Goal: Information Seeking & Learning: Learn about a topic

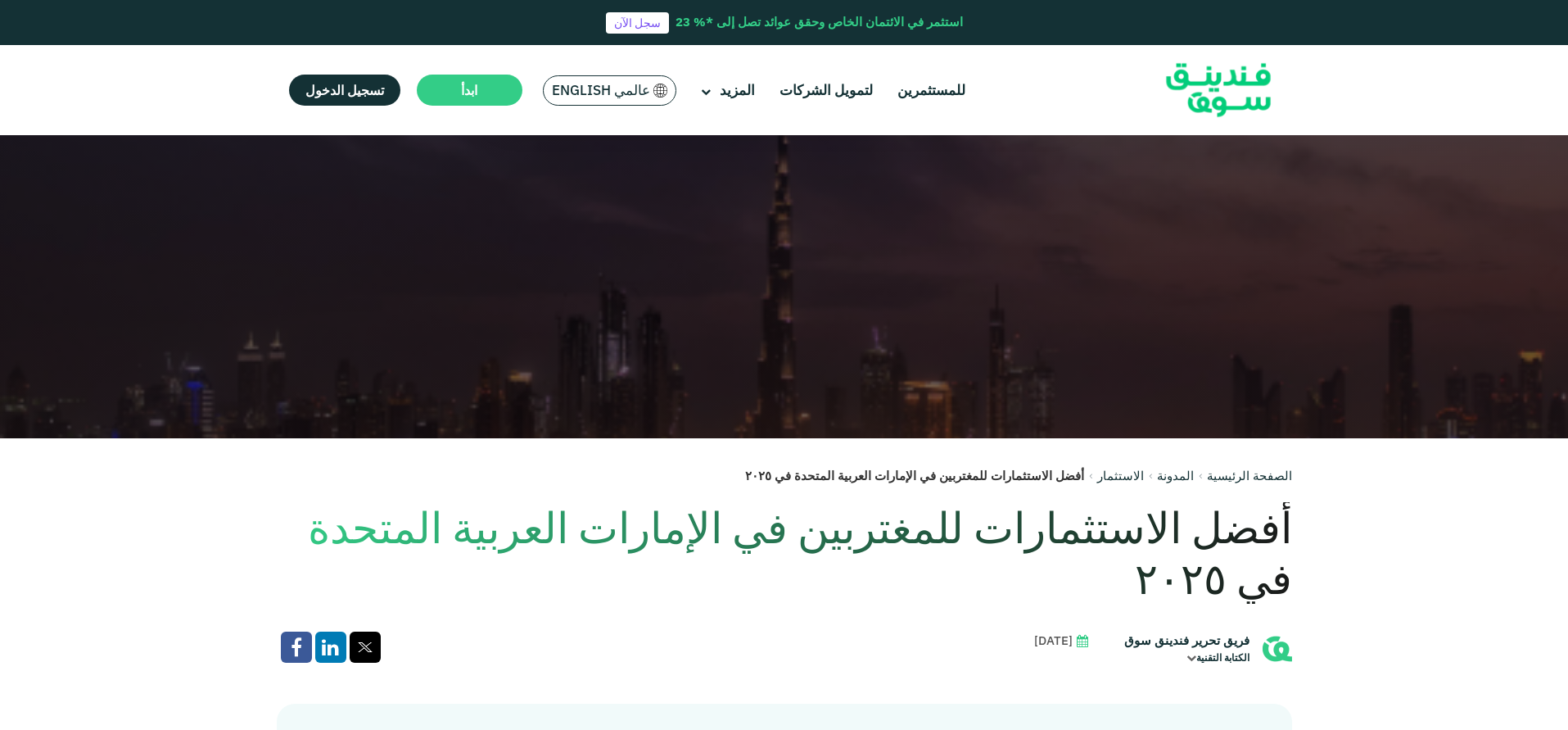
scroll to position [246, 0]
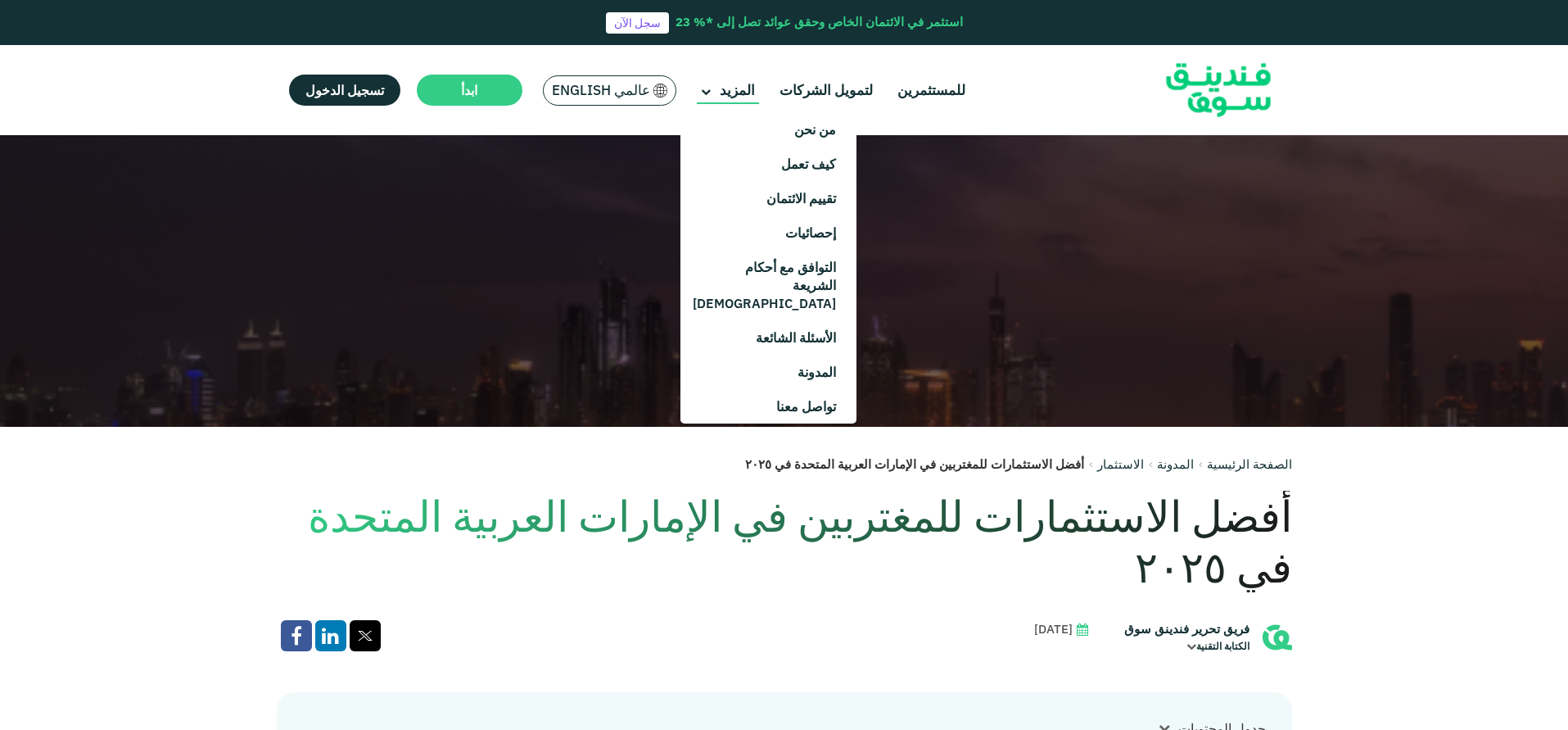
click at [731, 95] on span "المزيد" at bounding box center [737, 90] width 35 height 18
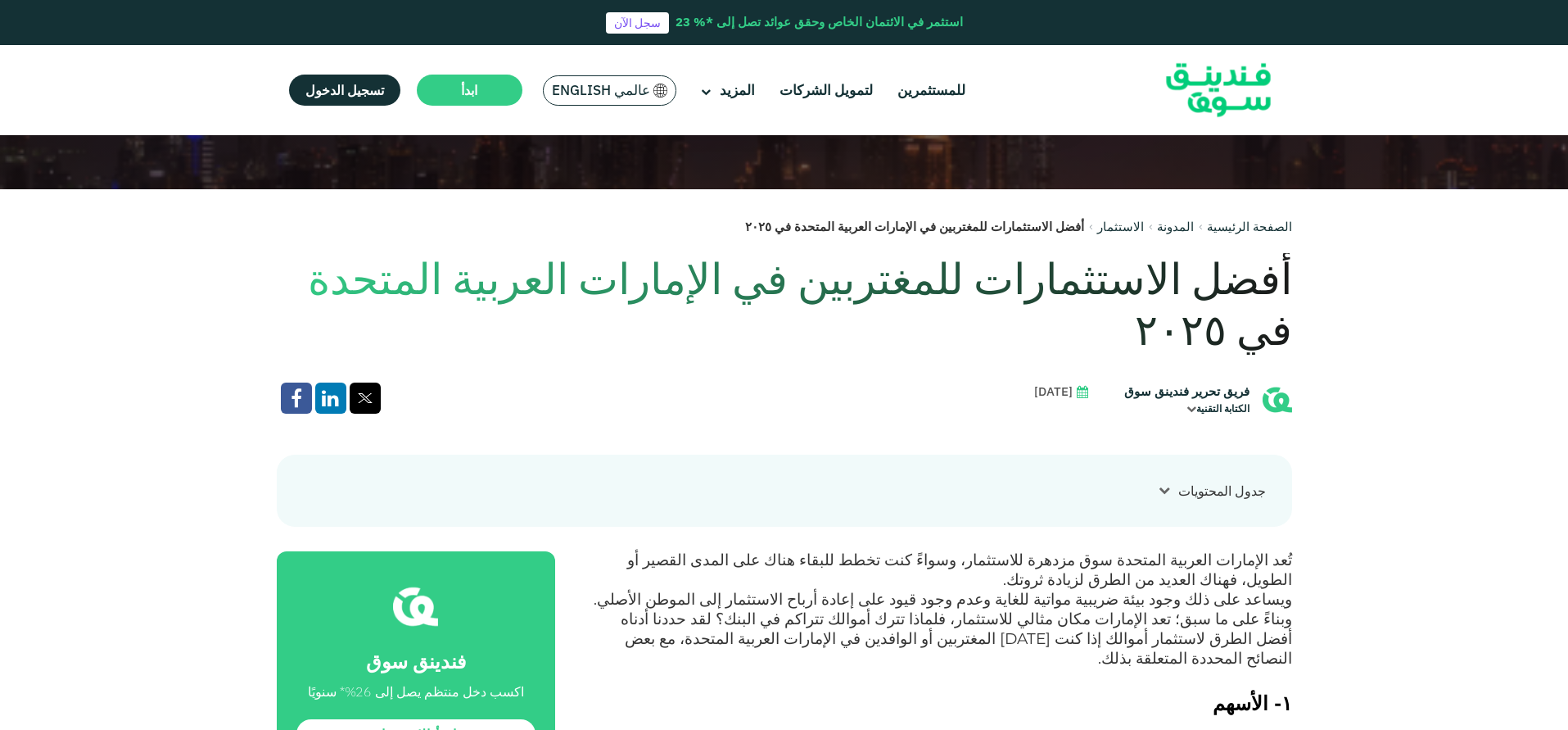
scroll to position [491, 0]
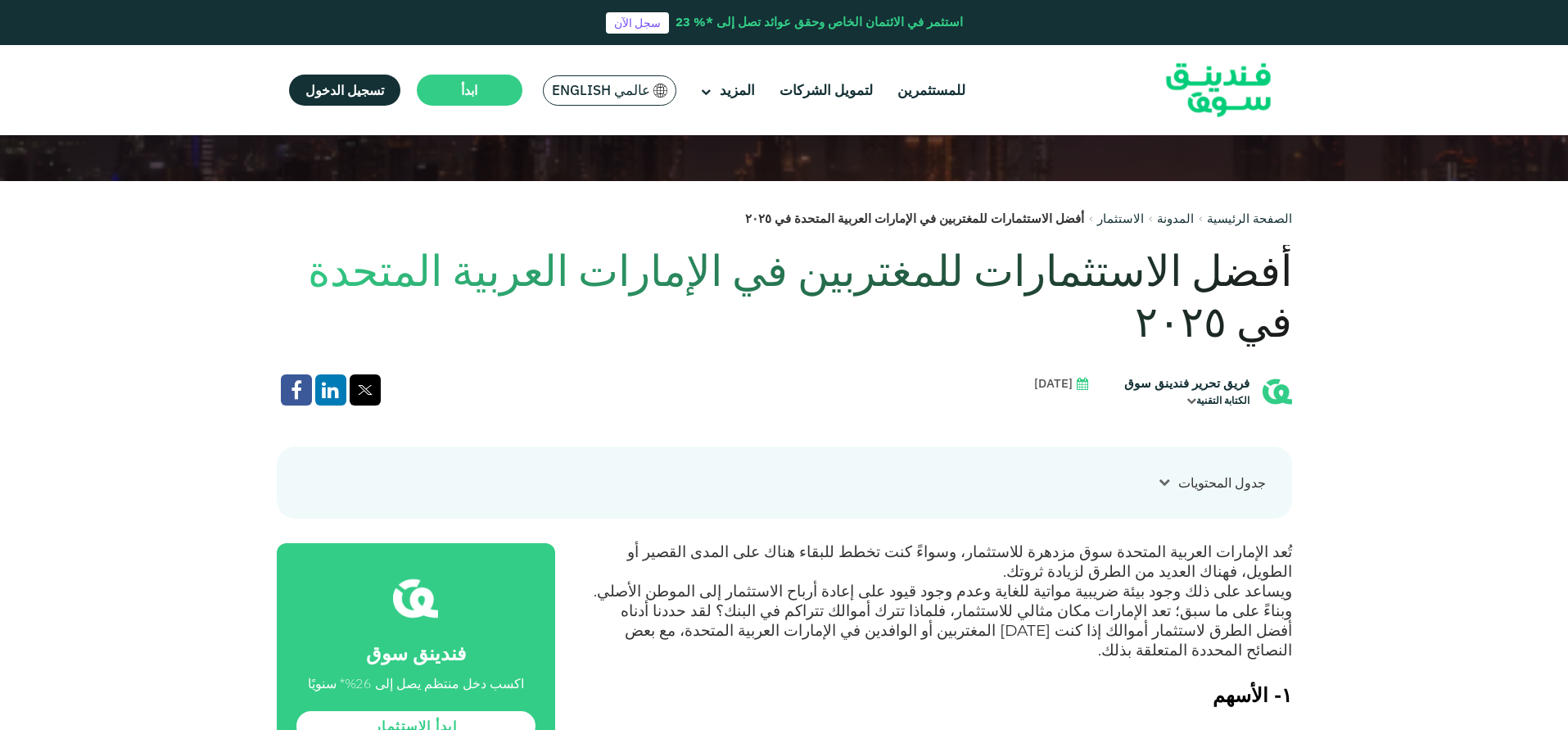
click at [655, 91] on img at bounding box center [660, 91] width 15 height 14
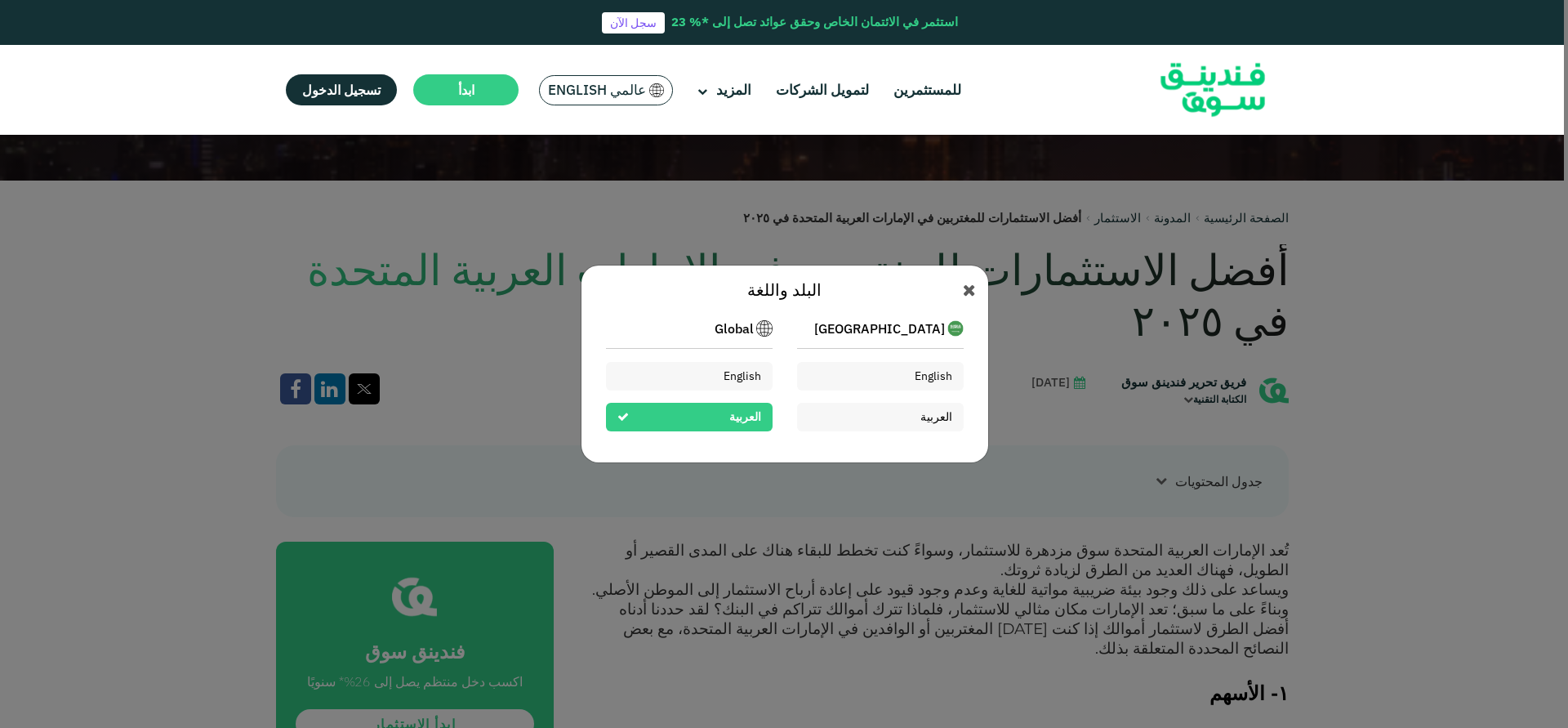
click at [653, 91] on img at bounding box center [656, 91] width 15 height 14
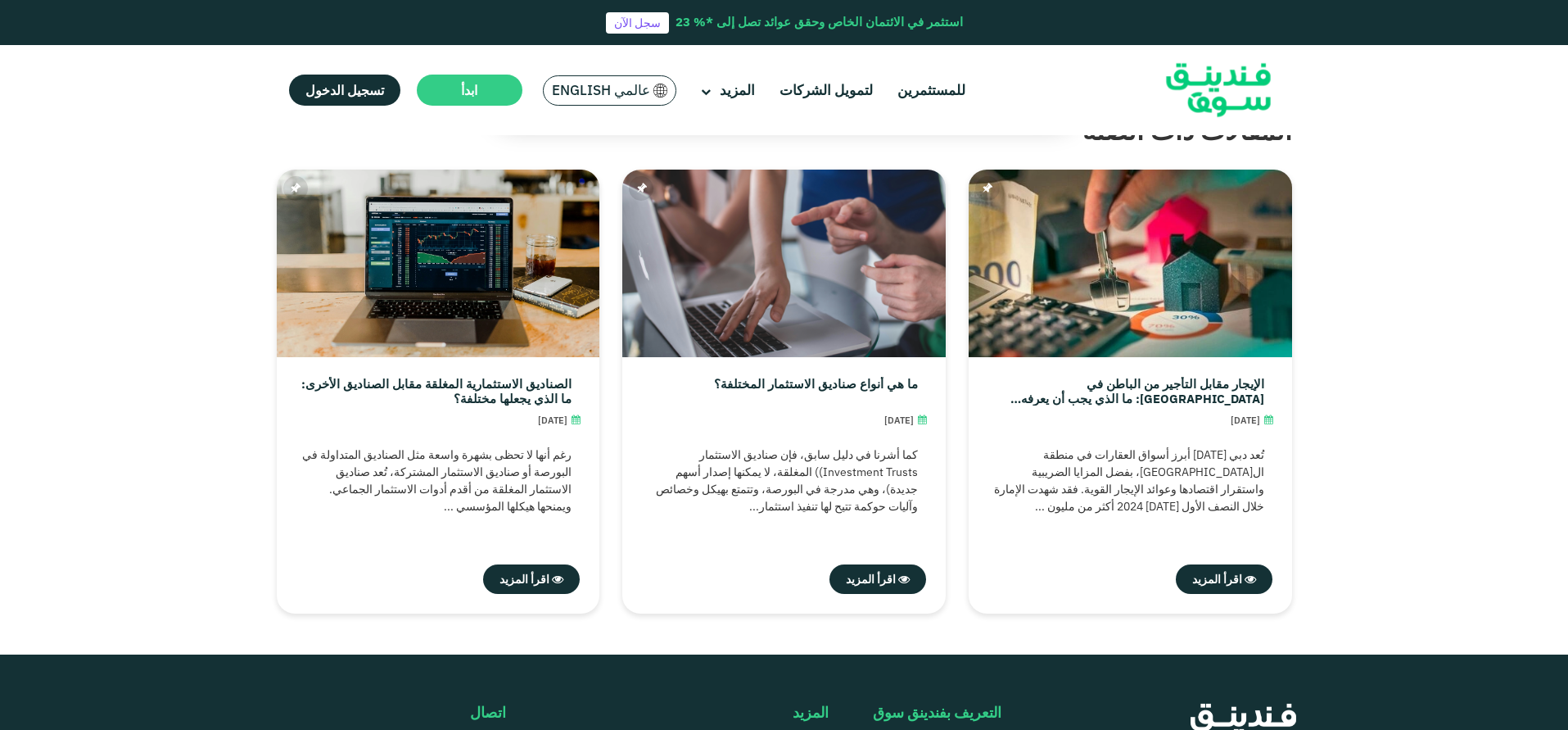
scroll to position [3275, 0]
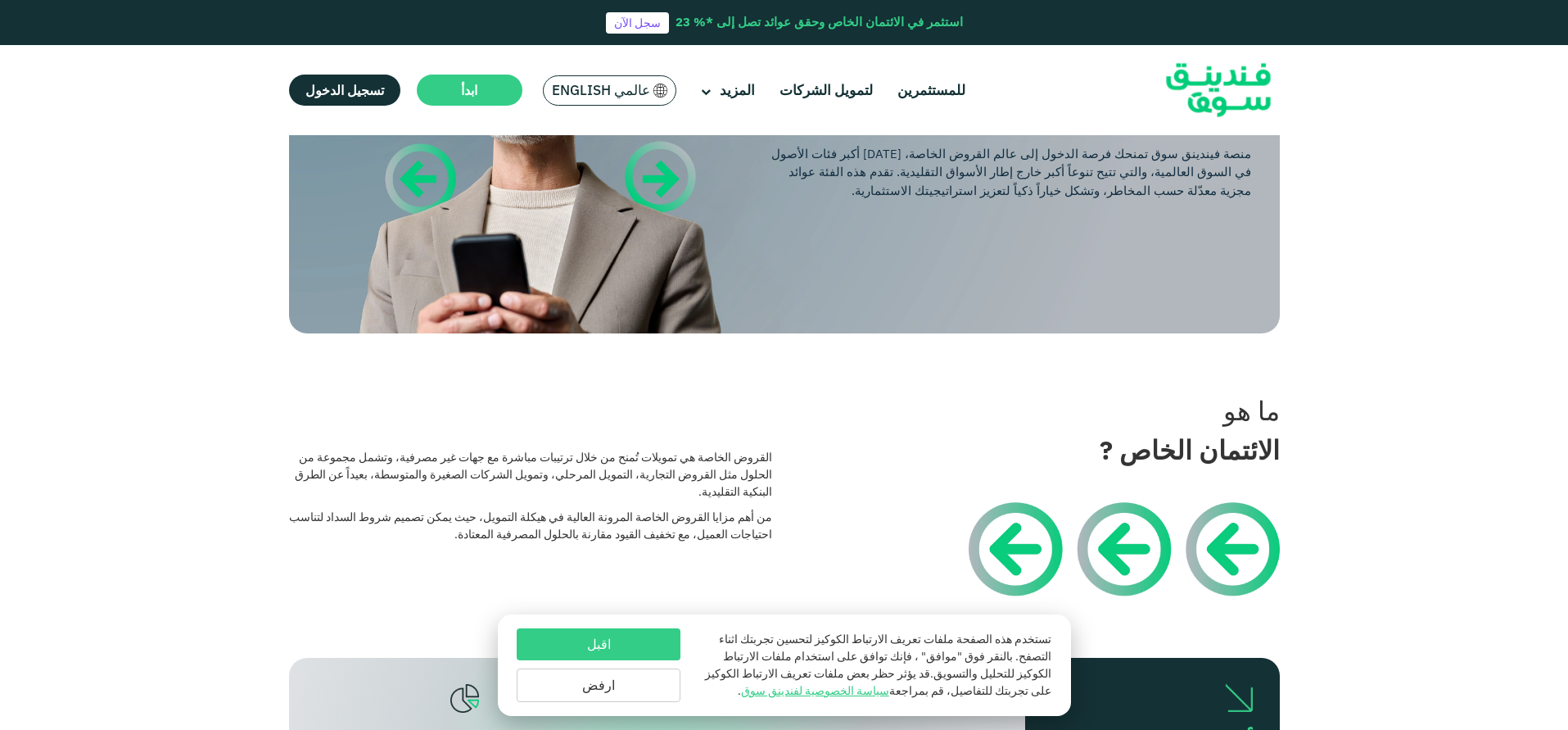
scroll to position [246, 0]
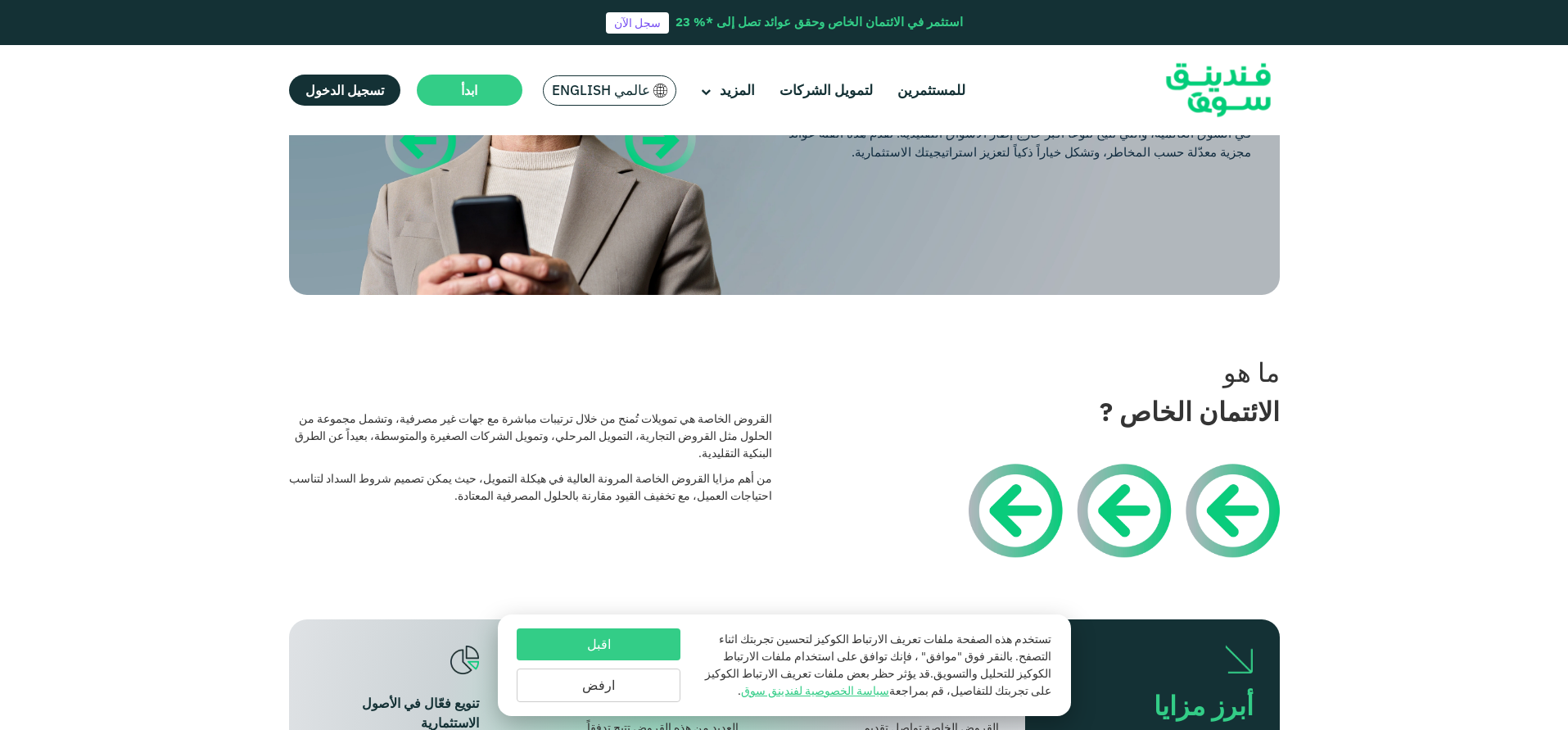
click at [666, 628] on button "اقبل" at bounding box center [598, 644] width 163 height 32
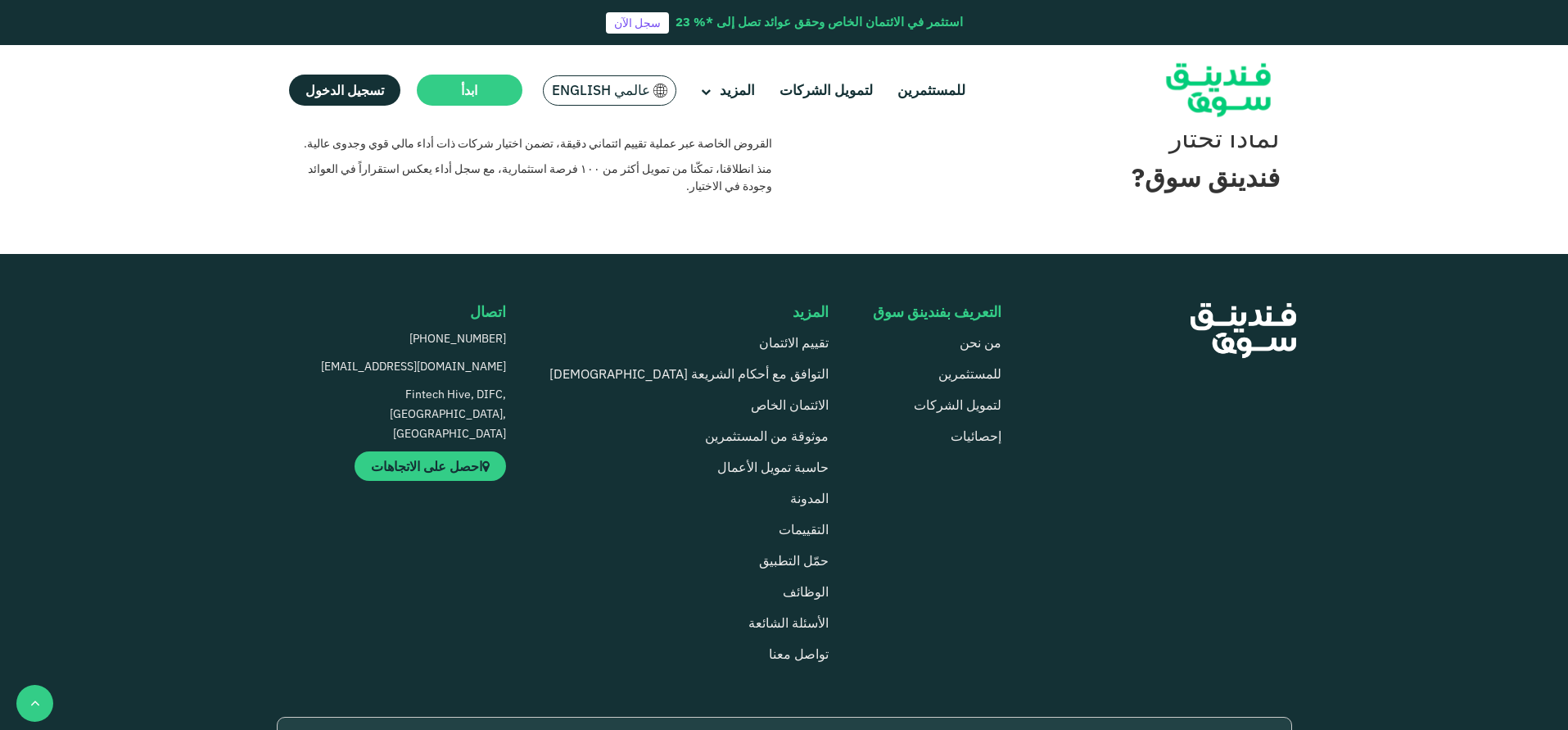
scroll to position [1065, 0]
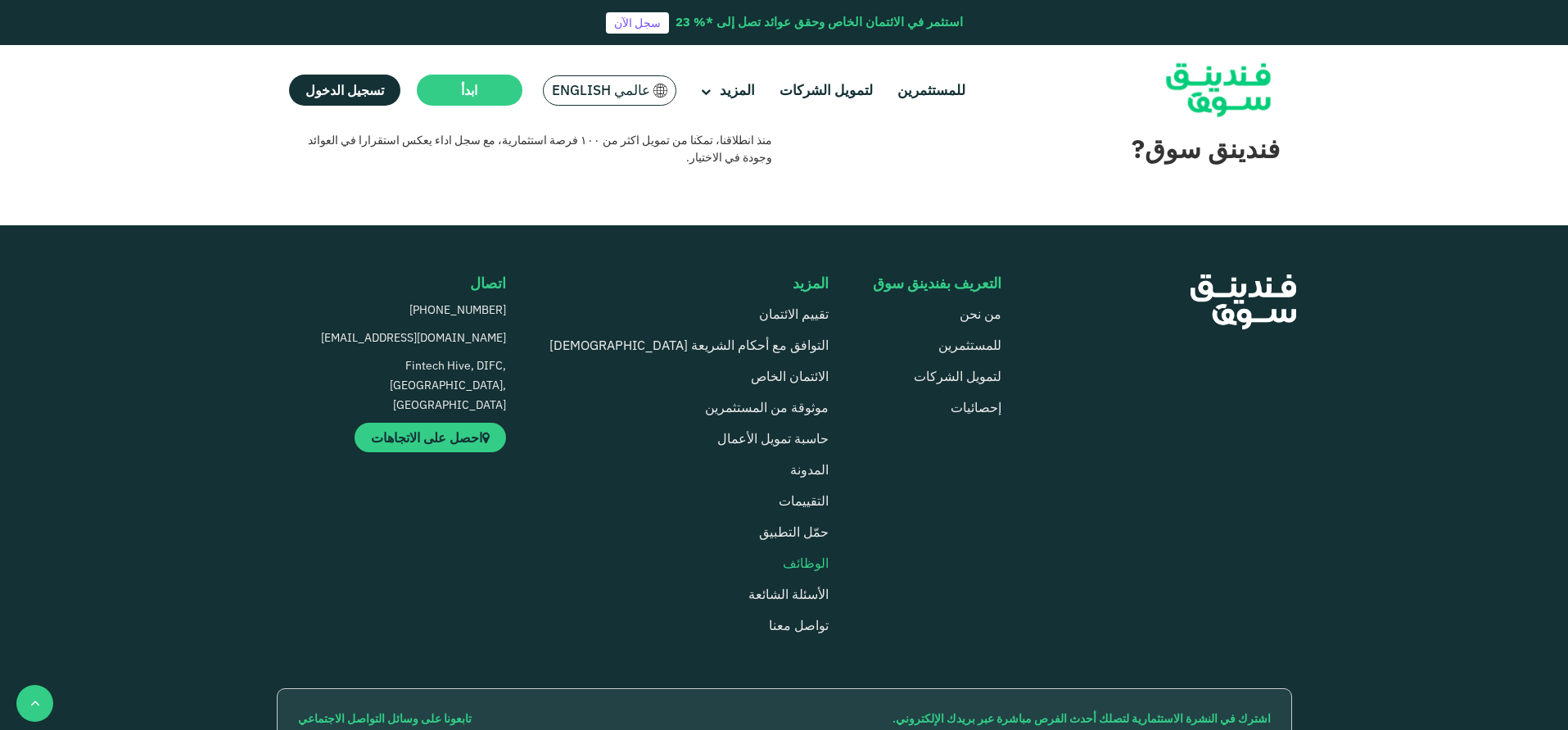
click at [783, 560] on span "الوظائف" at bounding box center [805, 562] width 46 height 16
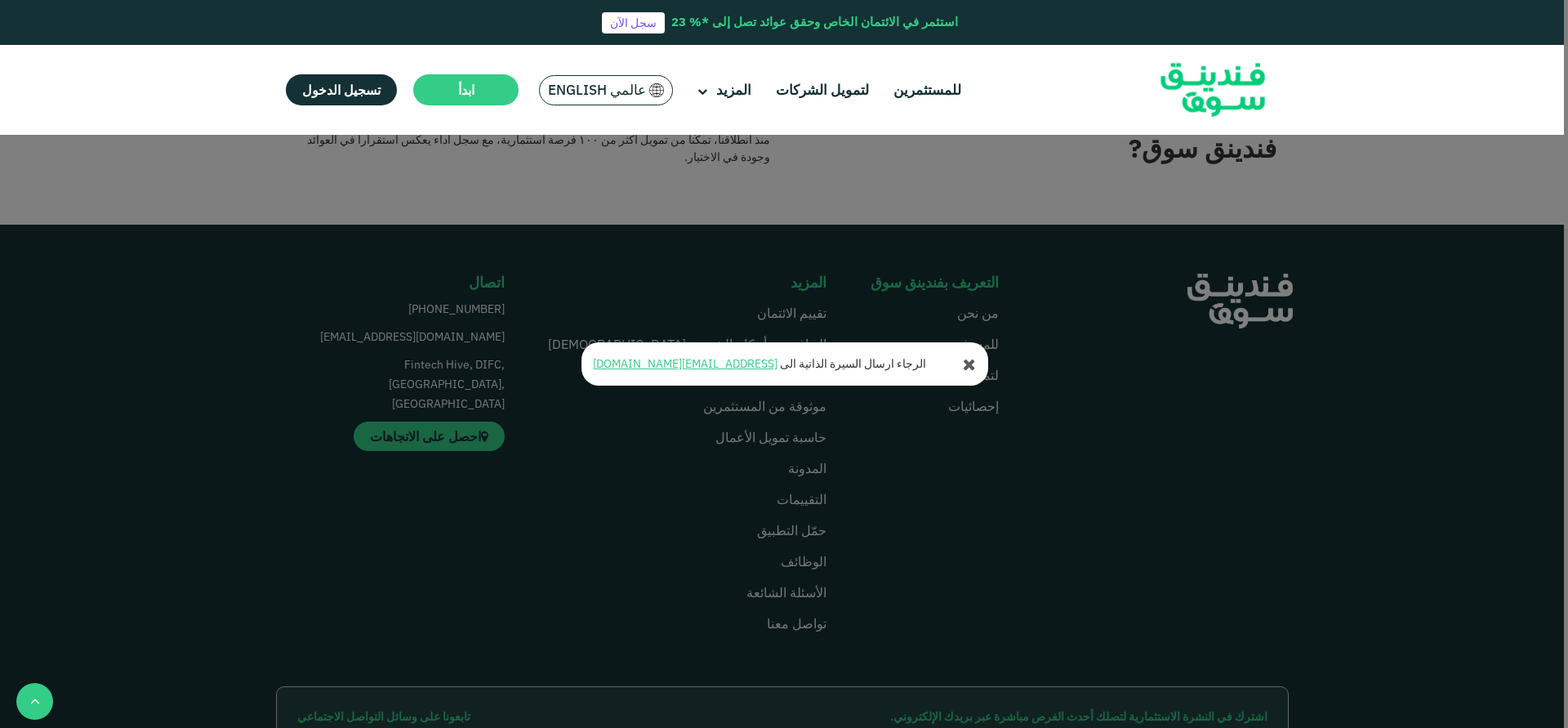
click at [900, 478] on div "الرجاء ارسال السيرة الذاتية الى [EMAIL_ADDRESS][DOMAIN_NAME]" at bounding box center [784, 364] width 1568 height 728
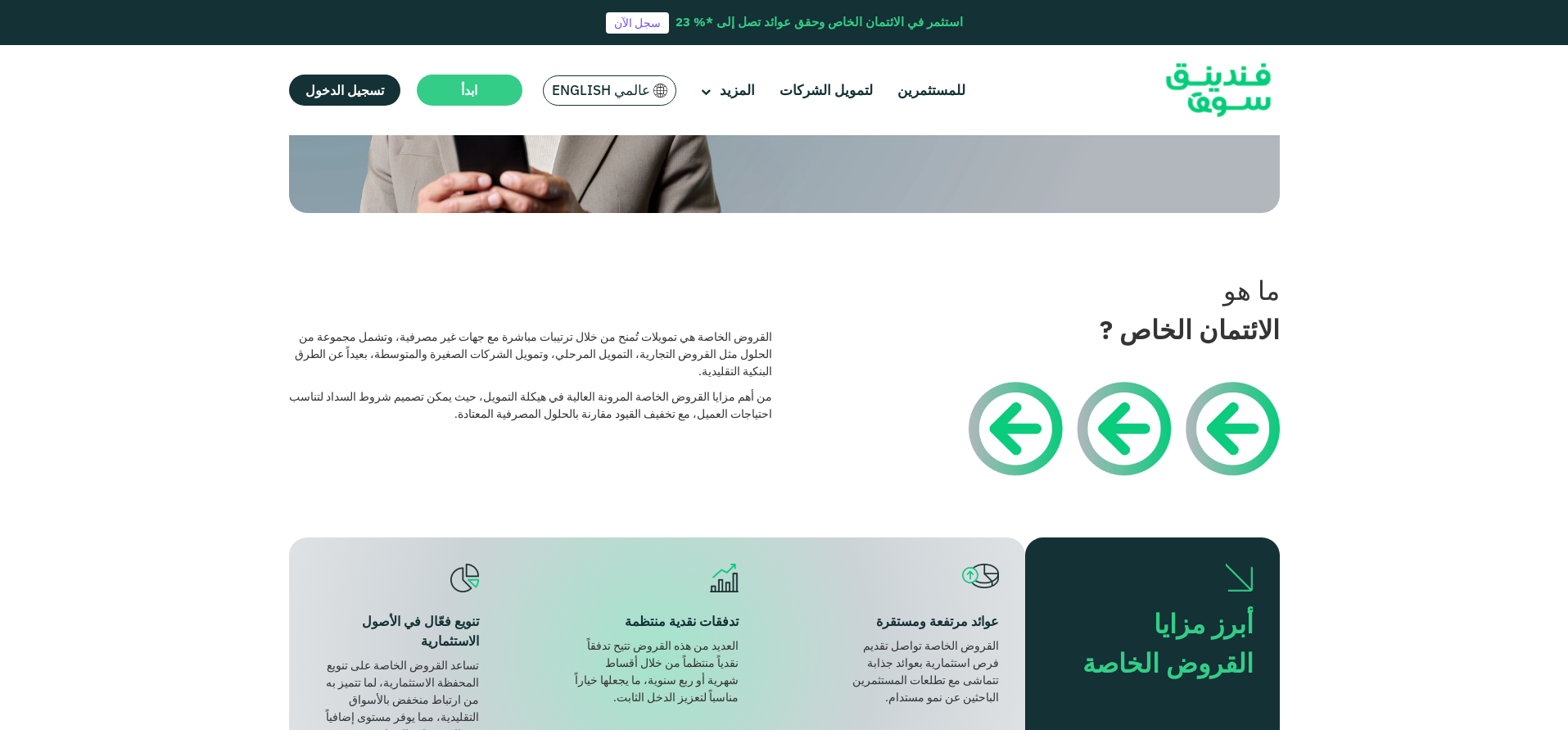
scroll to position [0, 0]
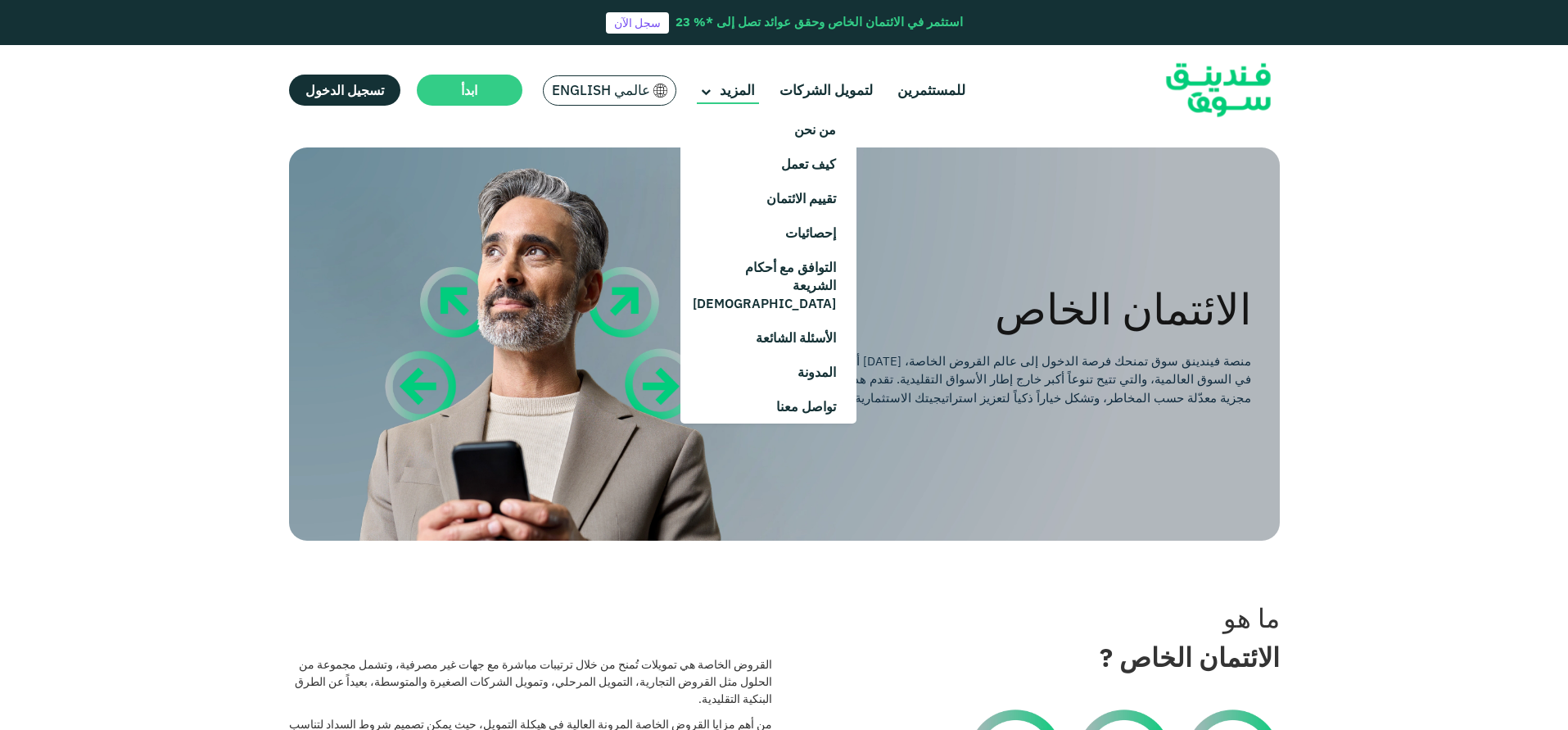
click at [714, 85] on main "المزيد" at bounding box center [728, 90] width 62 height 27
click at [813, 283] on link "التوافق مع أحكام الشريعة [DEMOGRAPHIC_DATA]" at bounding box center [769, 285] width 176 height 70
